Goal: Find contact information: Obtain details needed to contact an individual or organization

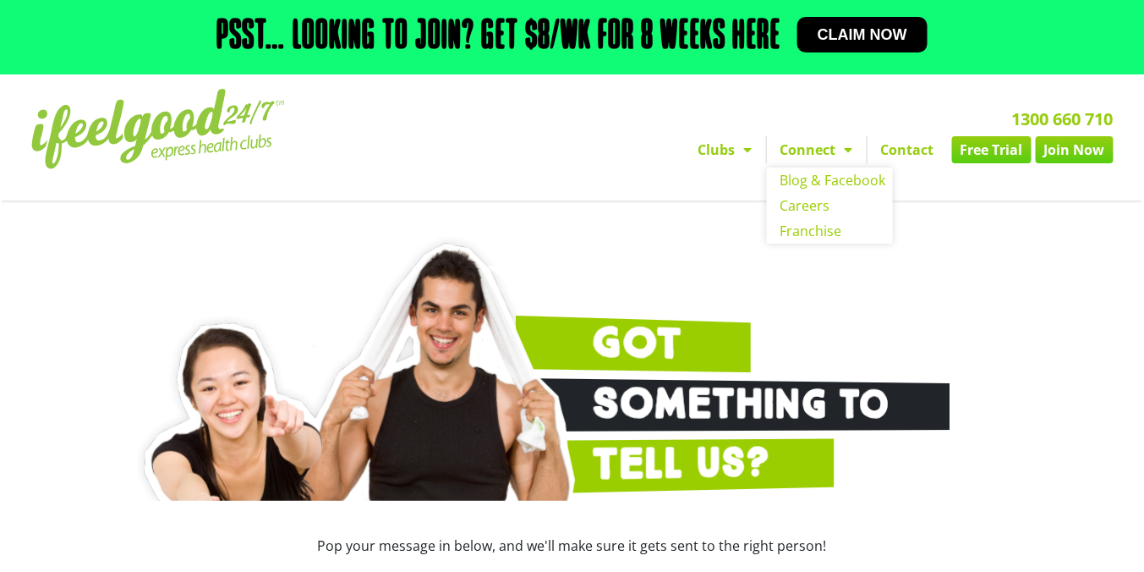
click at [842, 155] on span "Menu" at bounding box center [844, 149] width 17 height 30
click at [899, 151] on link "Contact" at bounding box center [908, 149] width 80 height 27
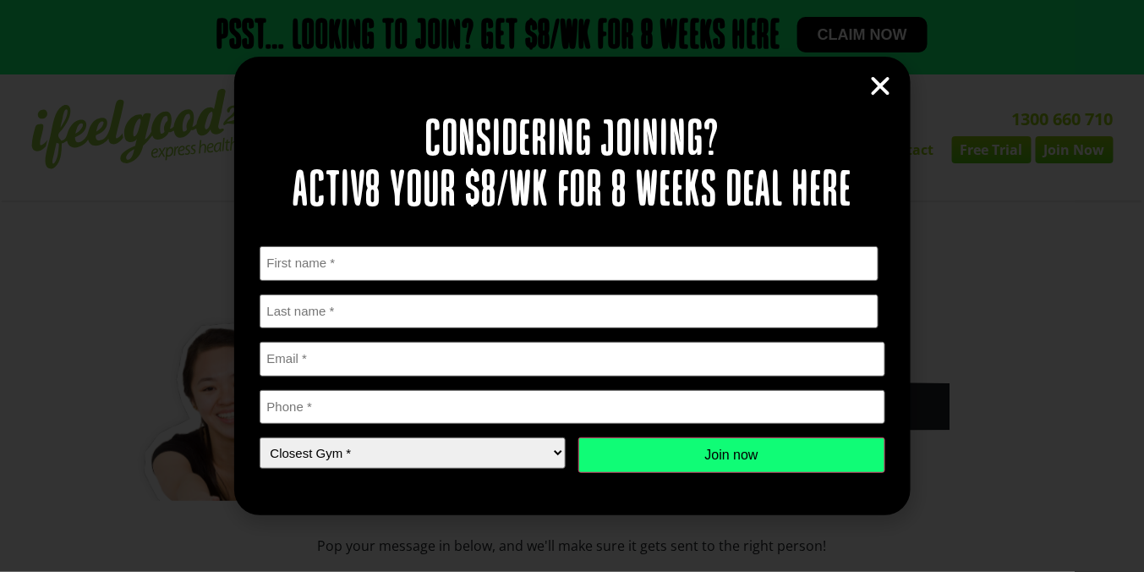
click at [874, 90] on icon "Close" at bounding box center [881, 86] width 25 height 25
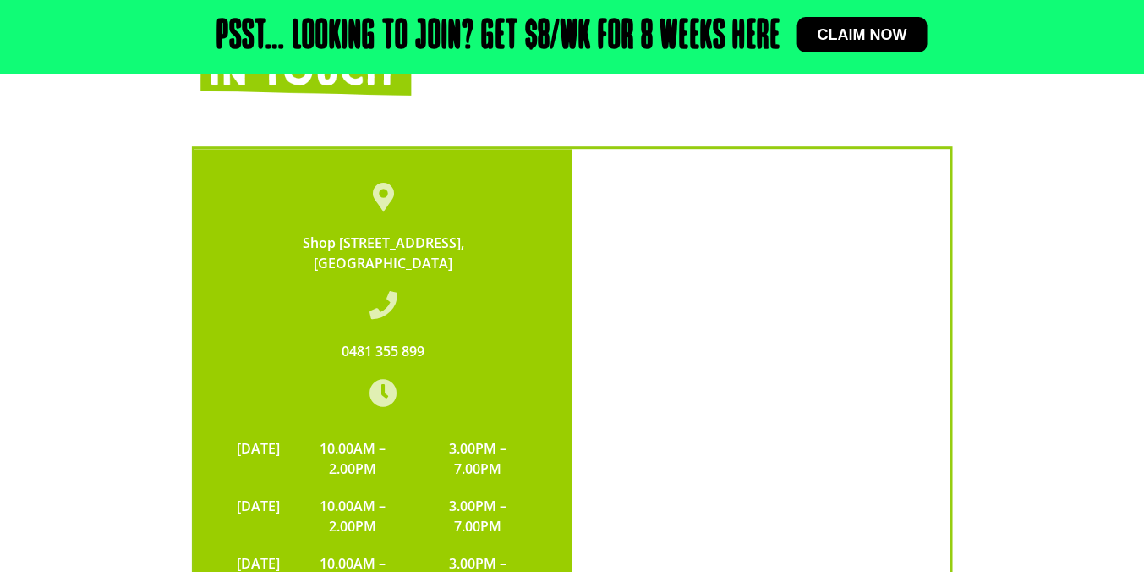
scroll to position [3451, 0]
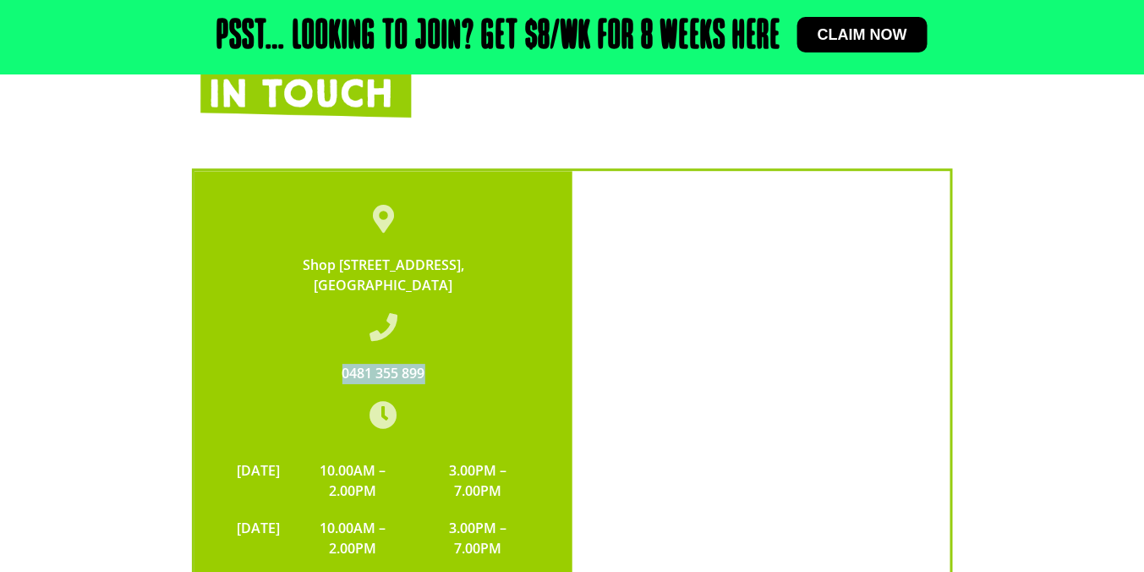
drag, startPoint x: 429, startPoint y: 264, endPoint x: 340, endPoint y: 269, distance: 89.0
click at [340, 364] on div "0481 355 899" at bounding box center [383, 374] width 310 height 20
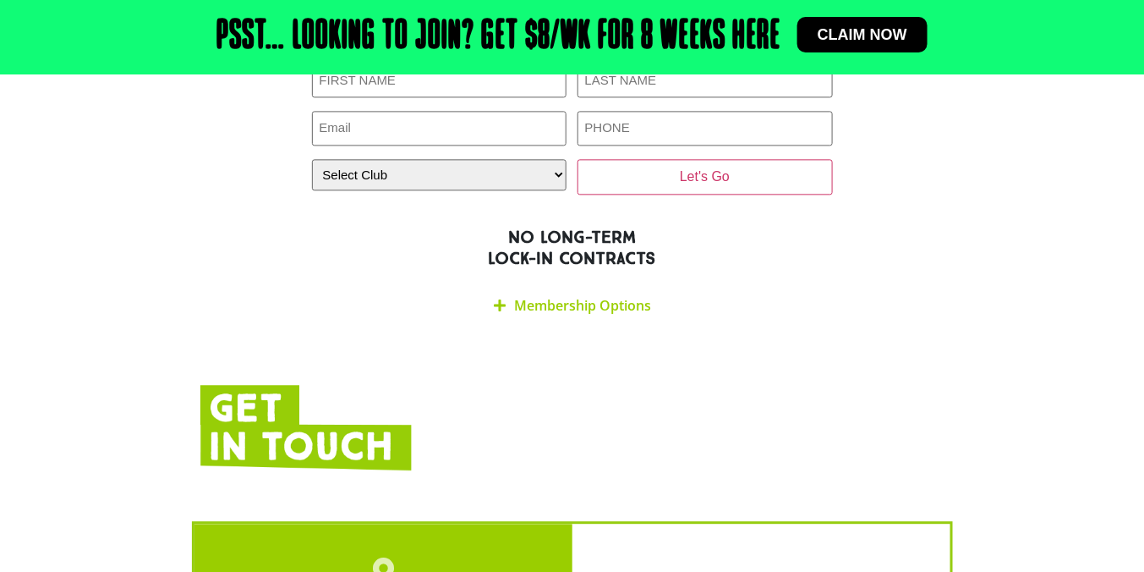
scroll to position [2909, 0]
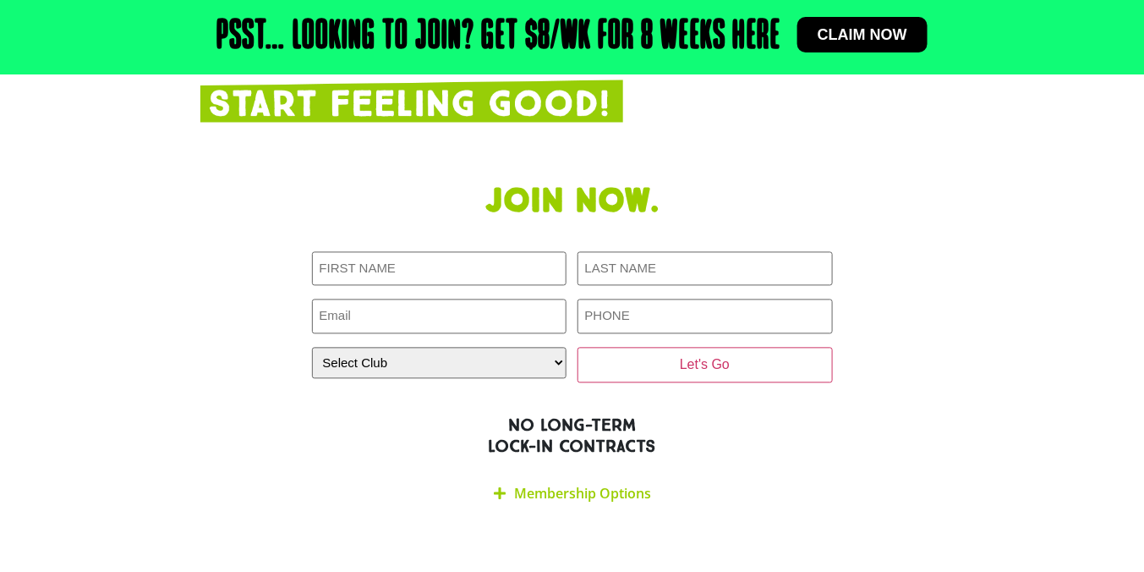
click at [496, 487] on icon at bounding box center [500, 494] width 12 height 14
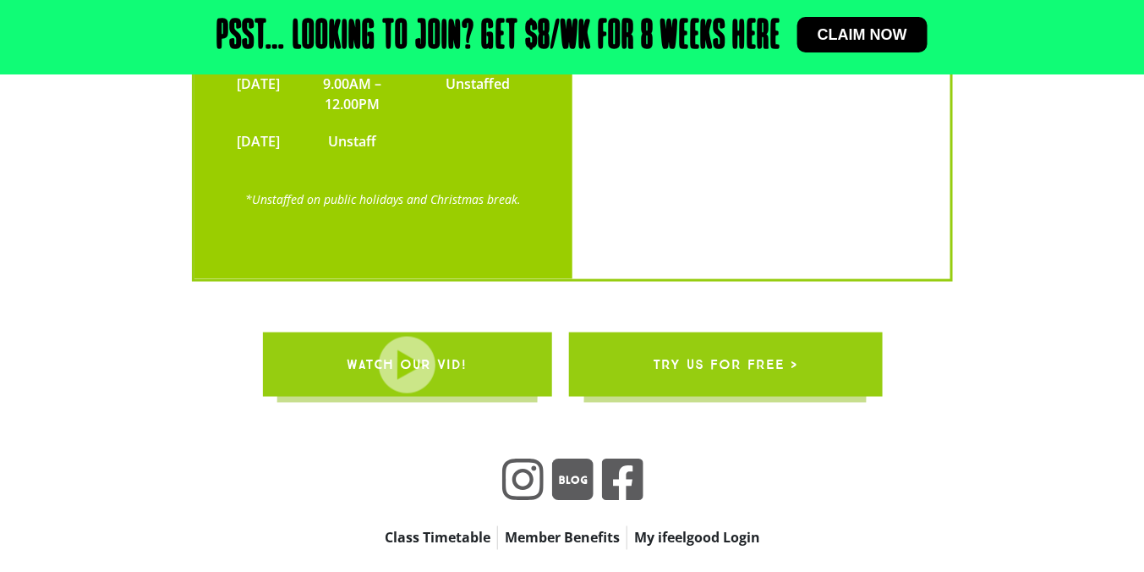
scroll to position [4516, 0]
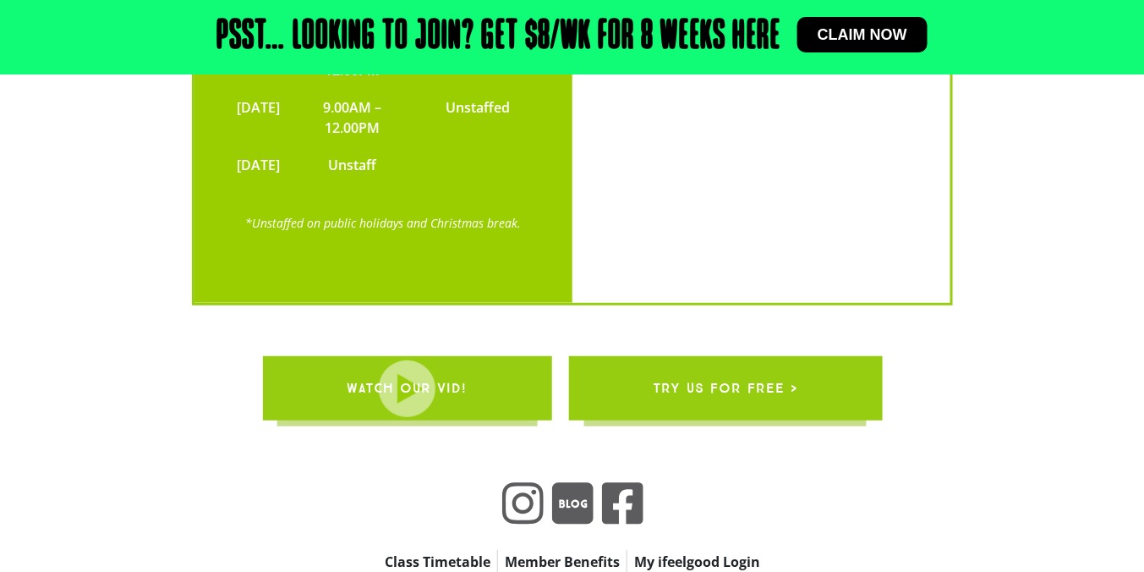
scroll to position [4127, 0]
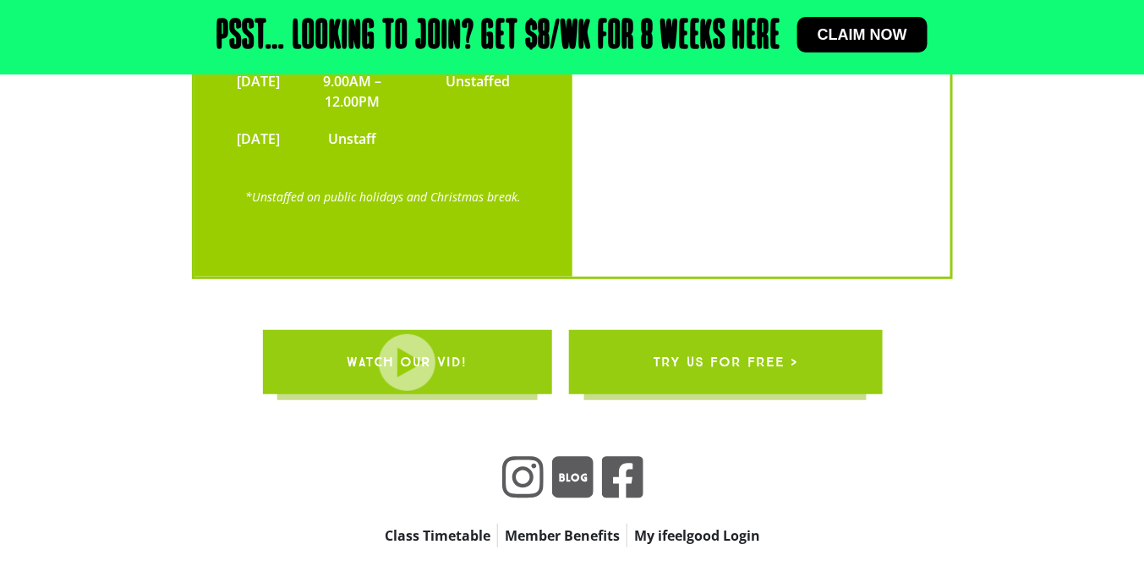
click at [684, 524] on link "My ifeelgood Login" at bounding box center [698, 536] width 140 height 24
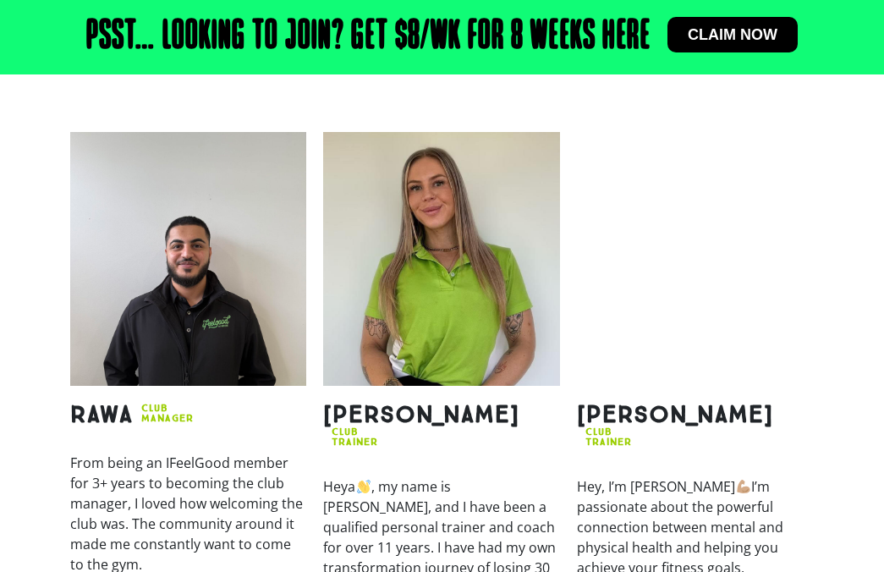
scroll to position [1962, 0]
